Goal: Check status

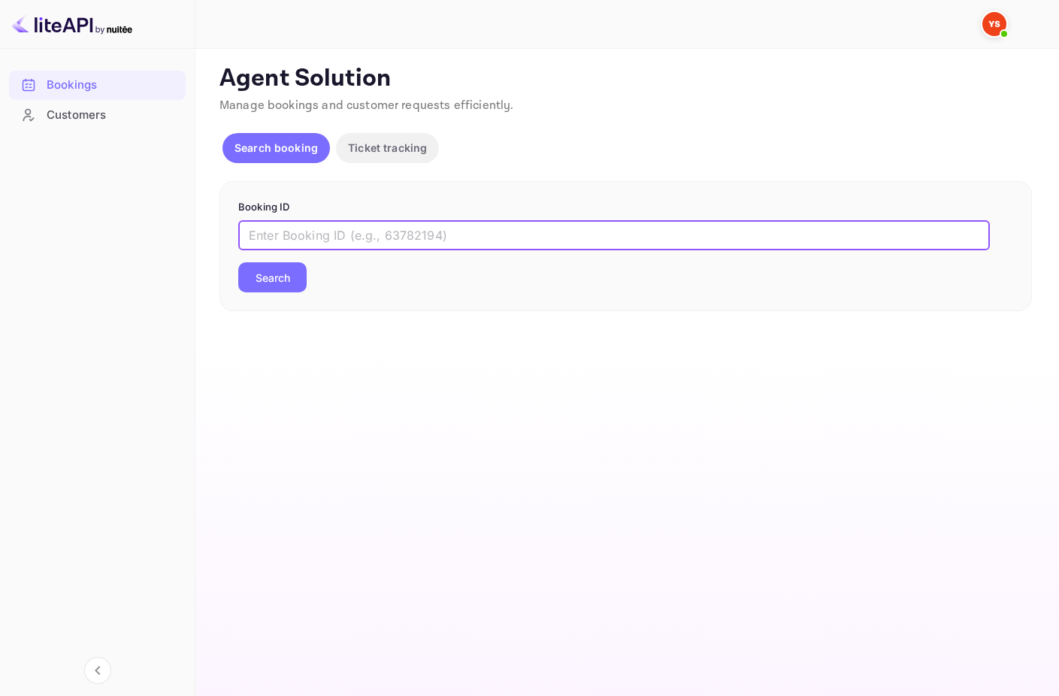
click at [451, 221] on input "text" at bounding box center [613, 235] width 751 height 30
paste input "9764933"
type input "9764933"
click at [291, 279] on button "Search" at bounding box center [272, 277] width 68 height 30
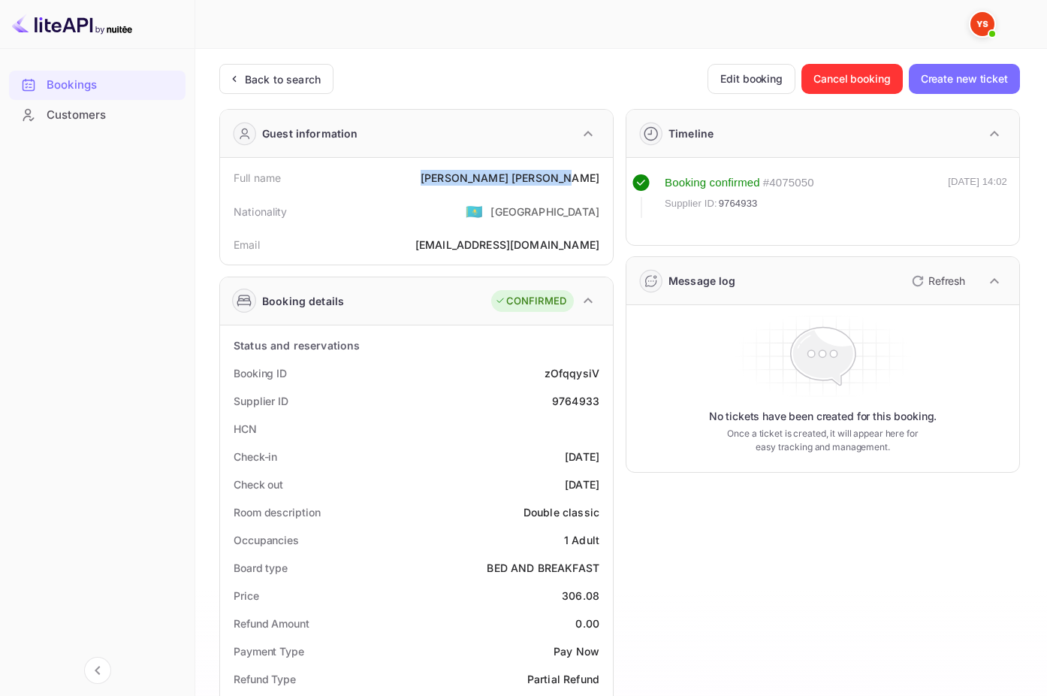
drag, startPoint x: 503, startPoint y: 175, endPoint x: 600, endPoint y: 179, distance: 96.2
click at [600, 179] on div "Full name [PERSON_NAME]" at bounding box center [416, 178] width 381 height 28
copy div "[PERSON_NAME]"
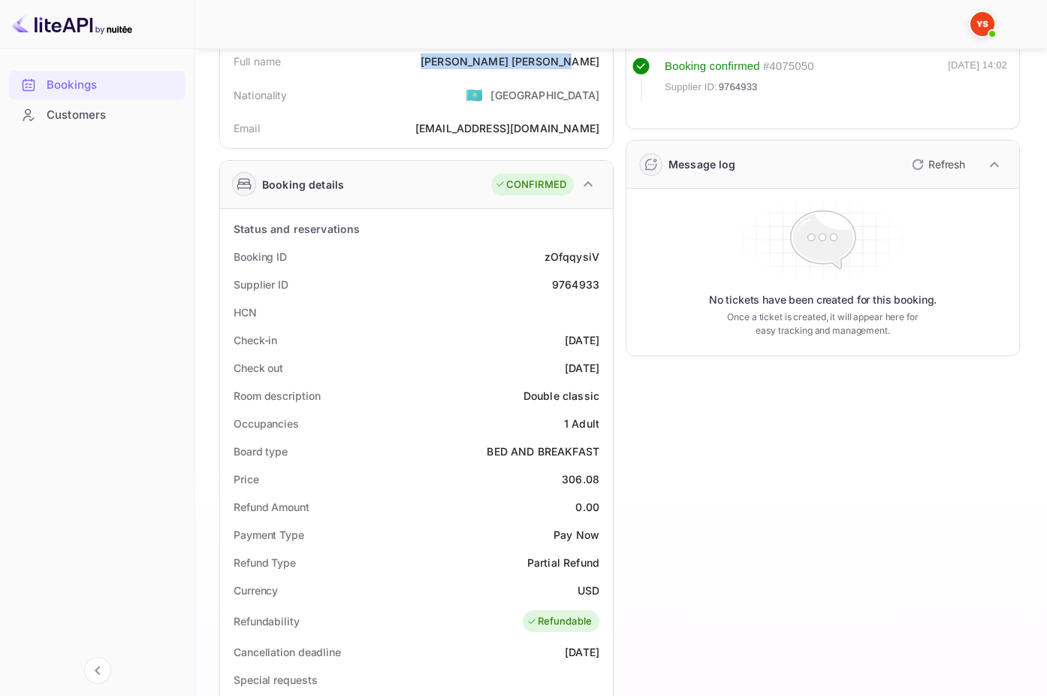
scroll to position [125, 0]
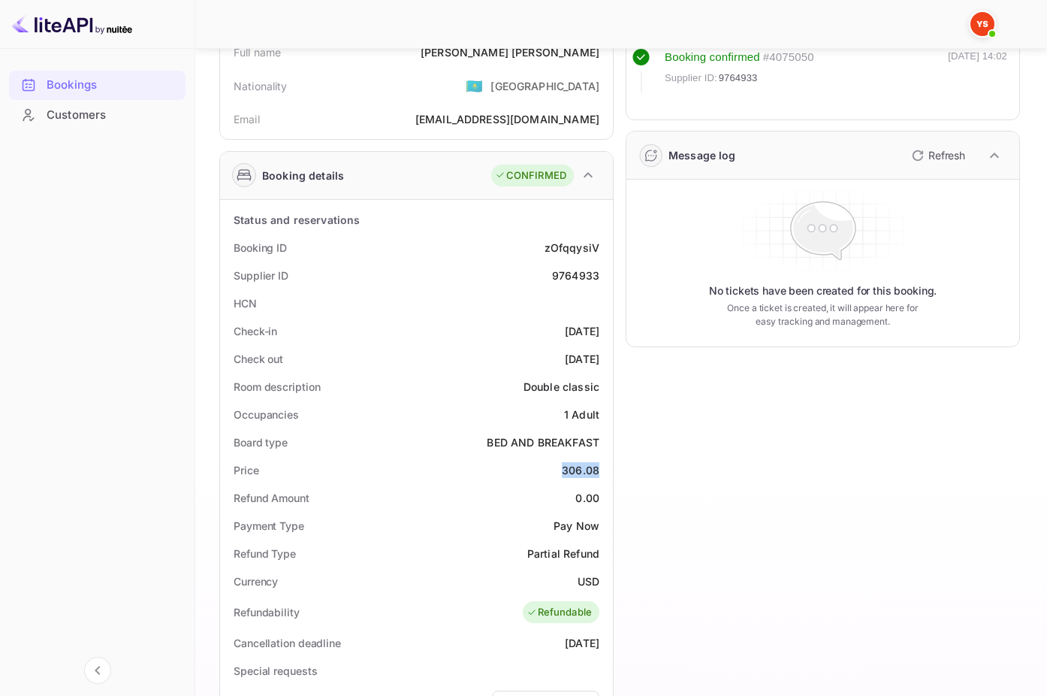
drag, startPoint x: 564, startPoint y: 473, endPoint x: 598, endPoint y: 471, distance: 33.8
click at [598, 471] on div "306.08" at bounding box center [581, 470] width 38 height 16
copy div "306.08"
drag, startPoint x: 579, startPoint y: 584, endPoint x: 603, endPoint y: 584, distance: 24.0
click at [603, 584] on div "Currency USD" at bounding box center [416, 581] width 381 height 28
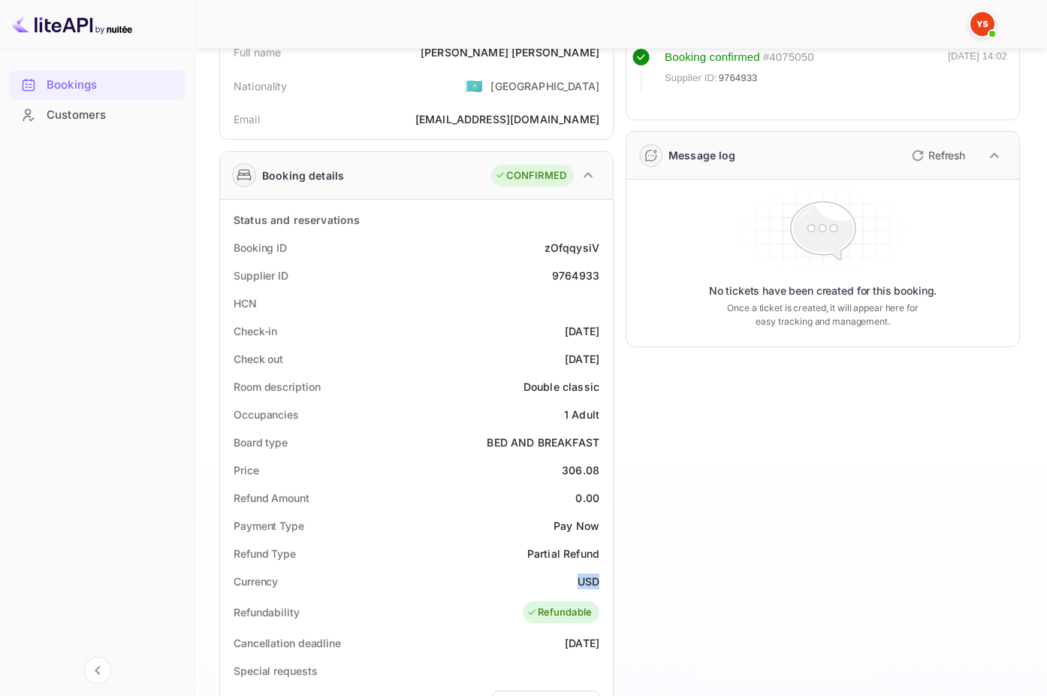
copy div "USD"
